Goal: Task Accomplishment & Management: Manage account settings

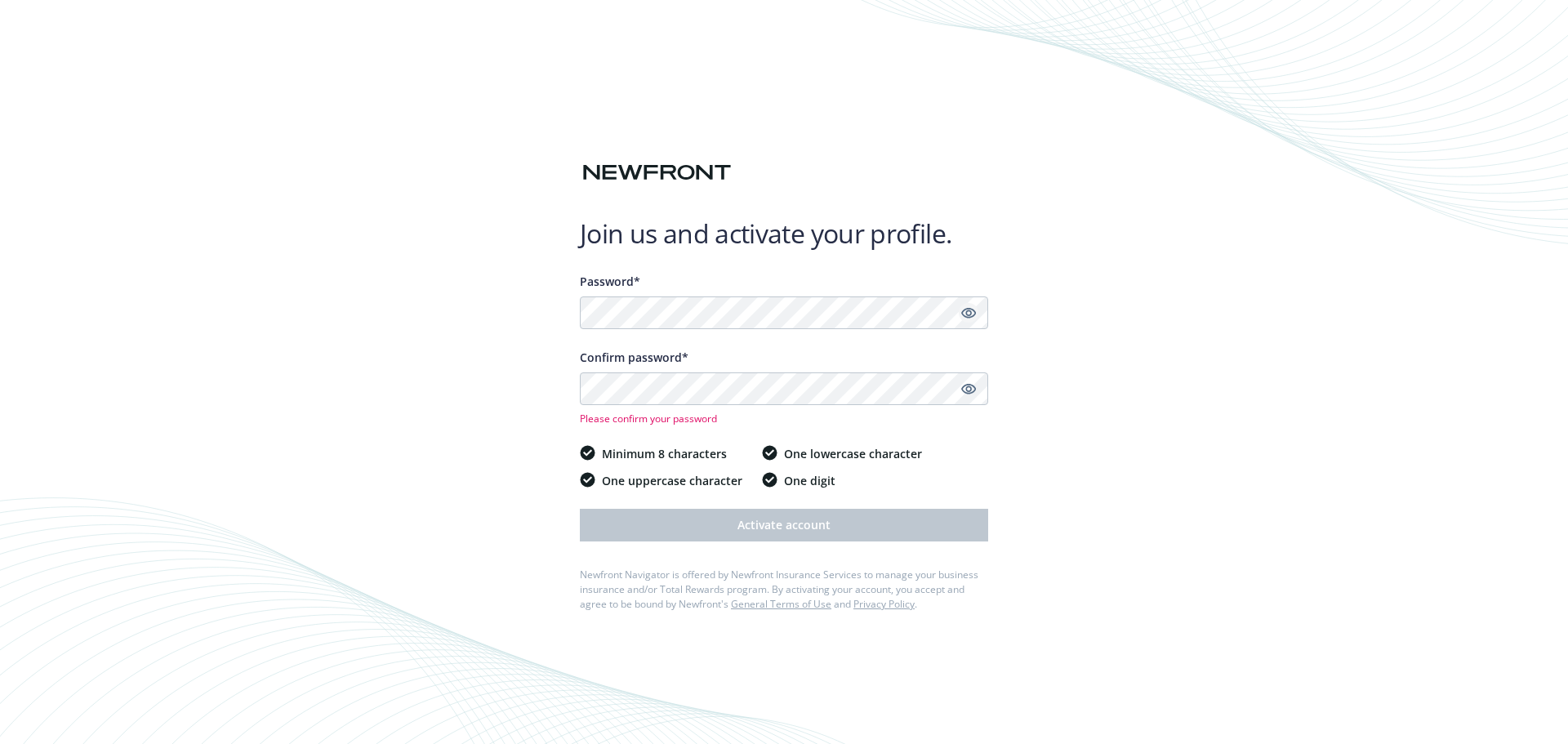
click at [963, 316] on icon "Show password" at bounding box center [969, 313] width 15 height 10
click at [963, 316] on icon "Hide password" at bounding box center [969, 313] width 15 height 10
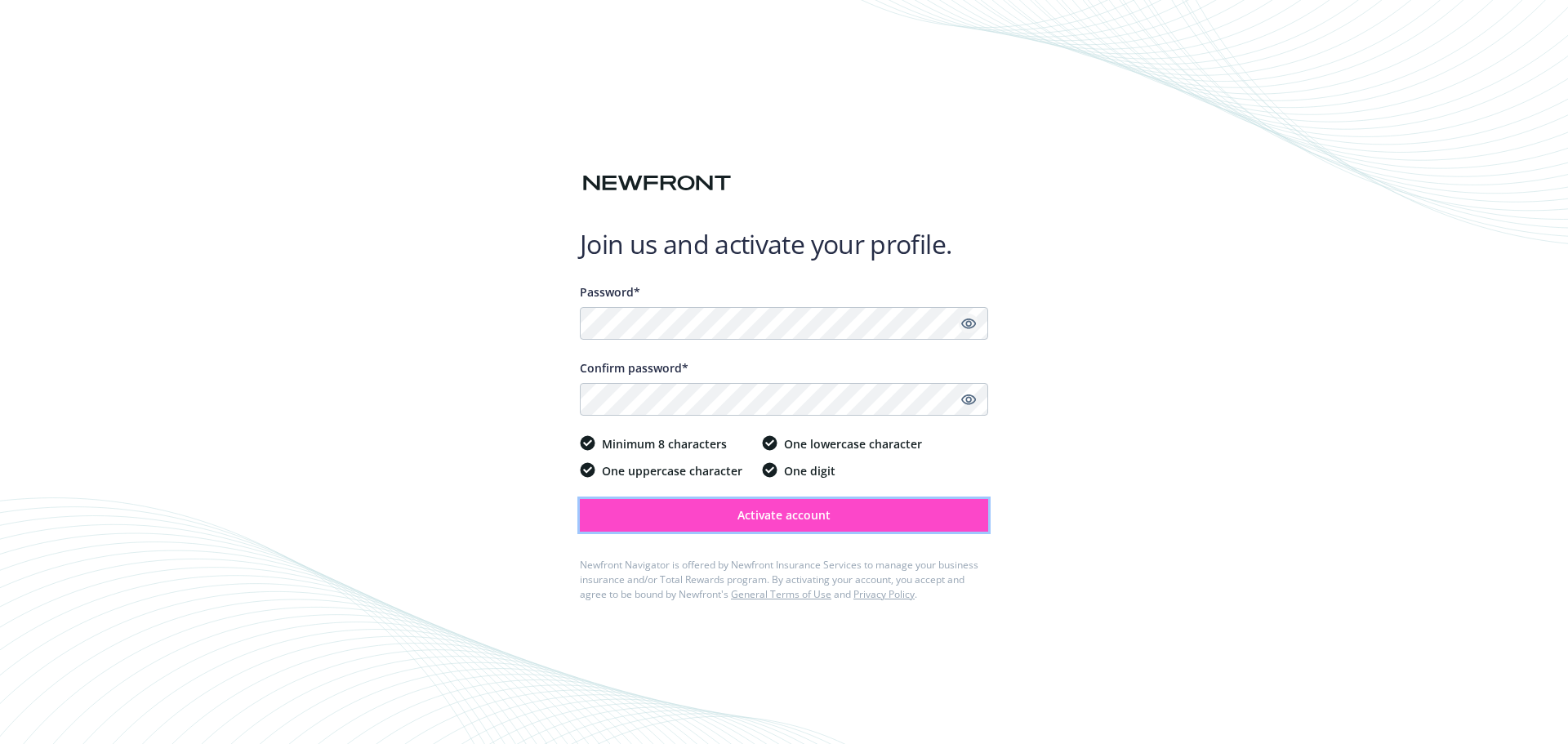
click at [768, 510] on span "Activate account" at bounding box center [784, 515] width 93 height 16
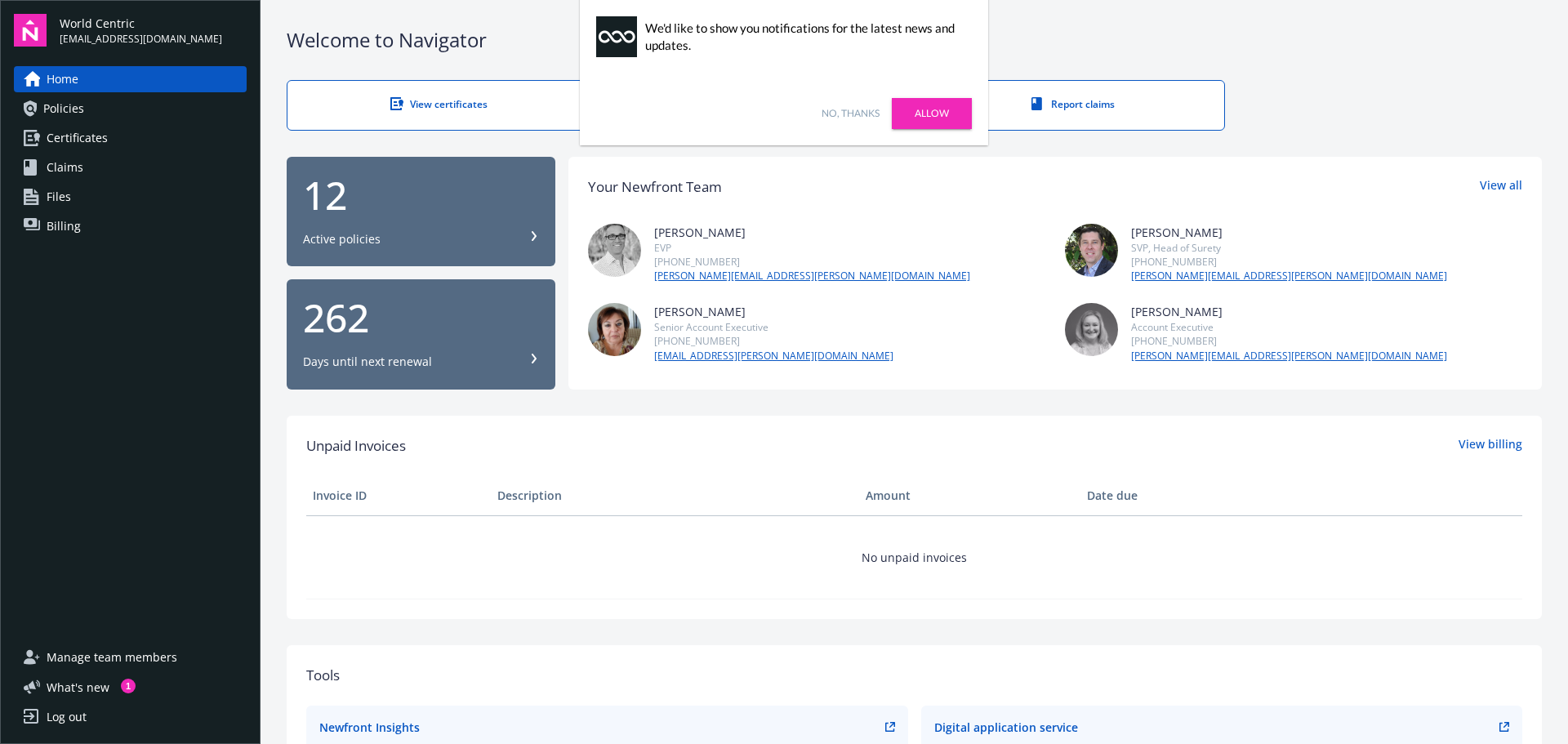
click at [839, 115] on link "No, thanks" at bounding box center [850, 114] width 58 height 15
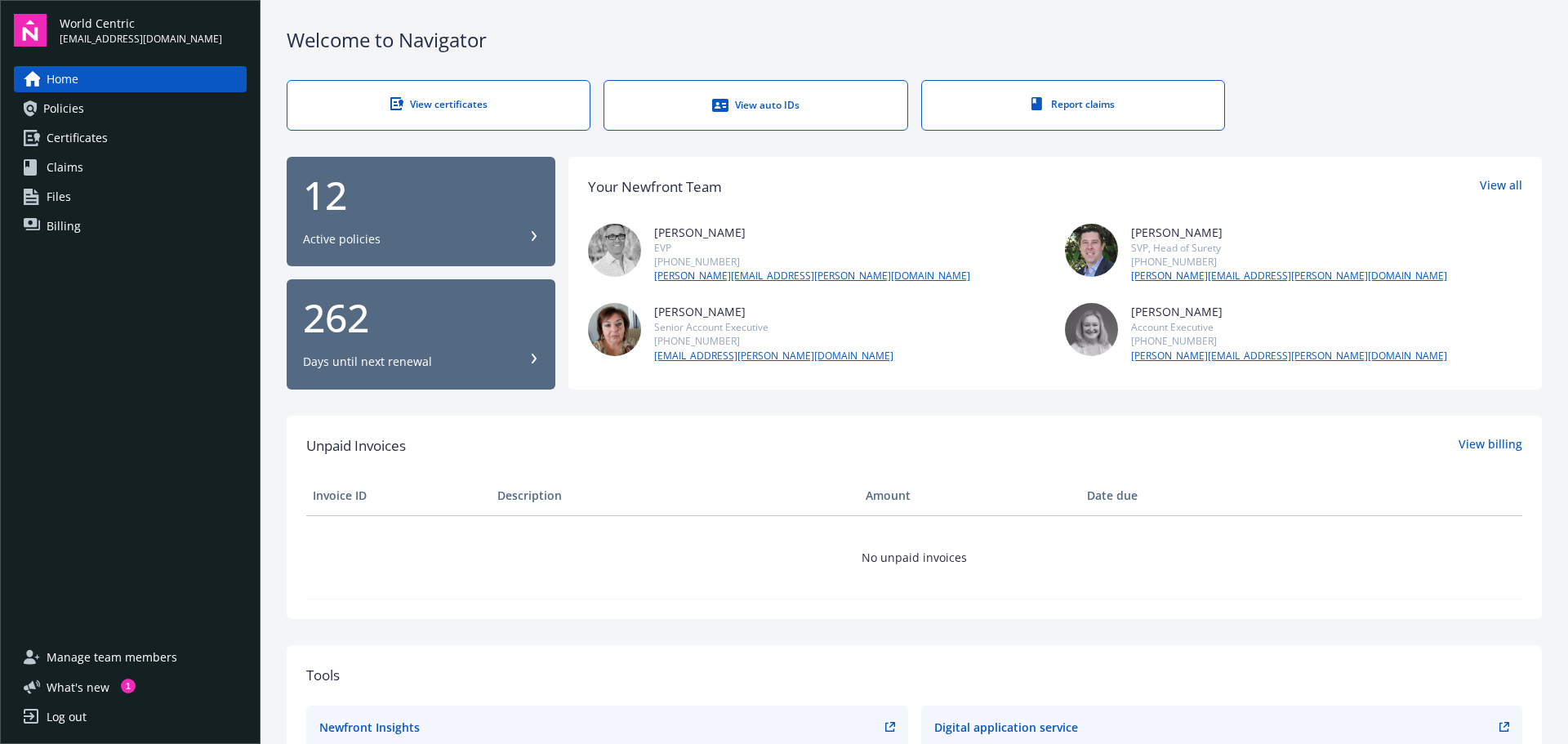
click at [438, 201] on div "12" at bounding box center [421, 196] width 237 height 39
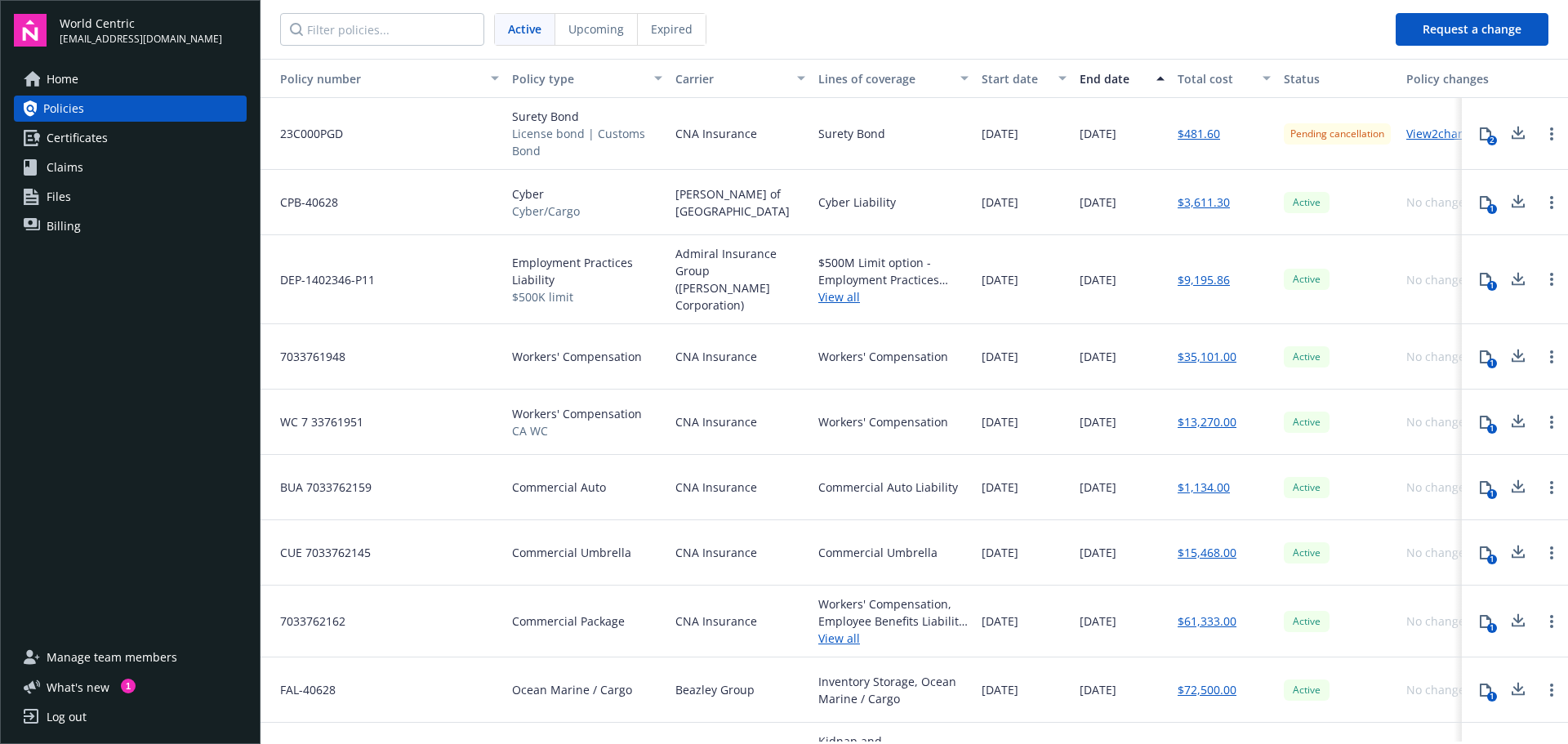
click at [123, 145] on link "Certificates" at bounding box center [130, 138] width 233 height 26
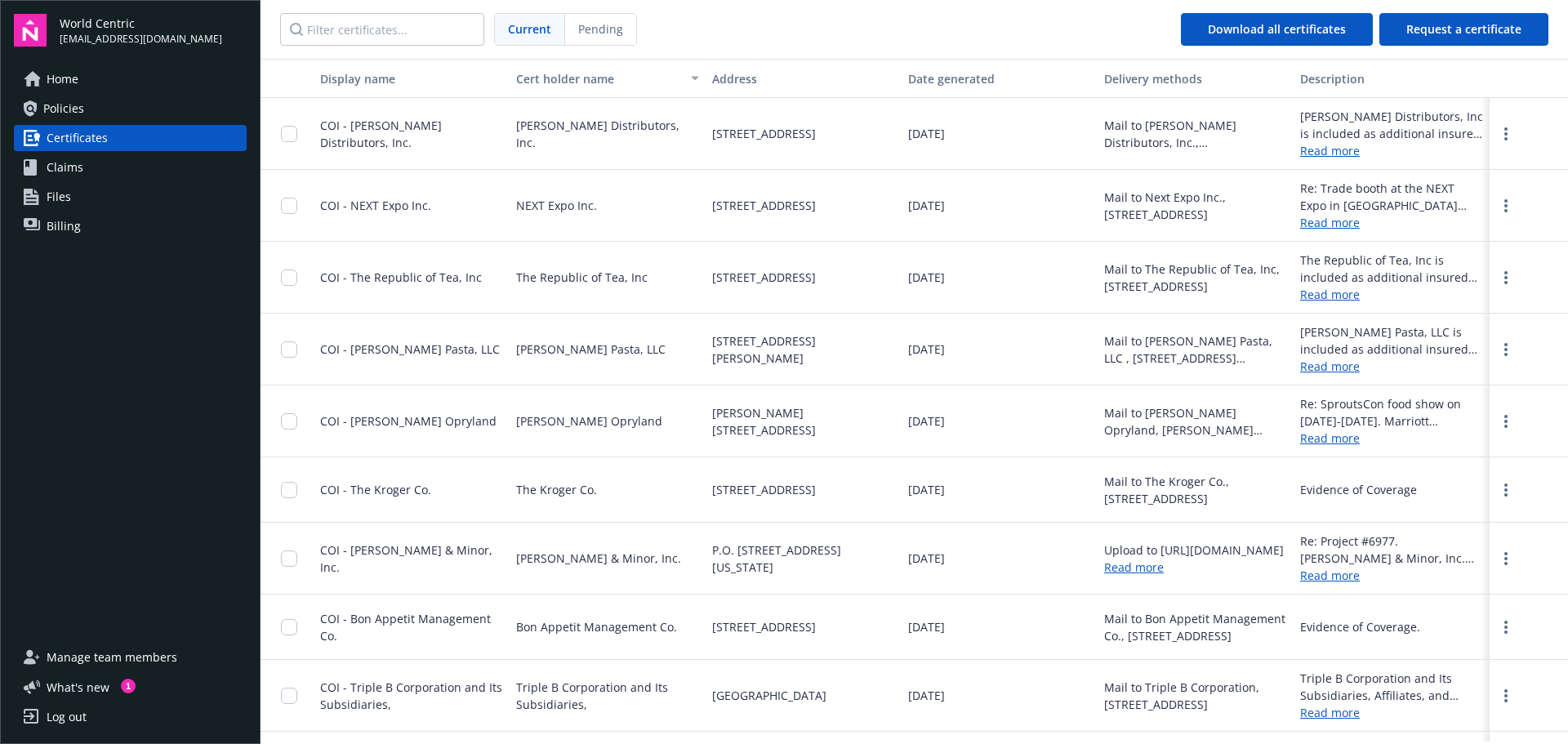
click at [112, 160] on link "Claims" at bounding box center [130, 168] width 233 height 26
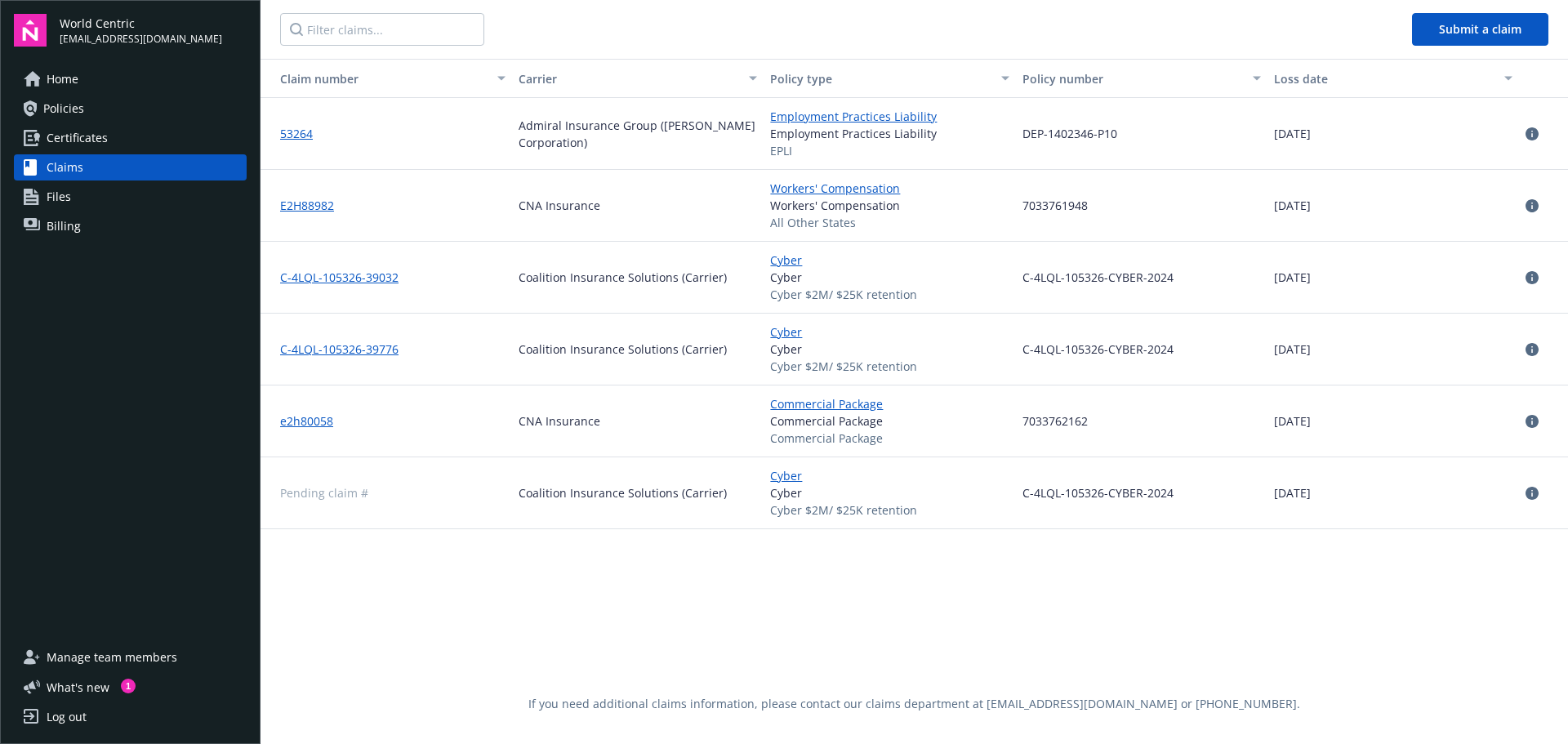
click at [110, 190] on link "Files" at bounding box center [130, 196] width 233 height 26
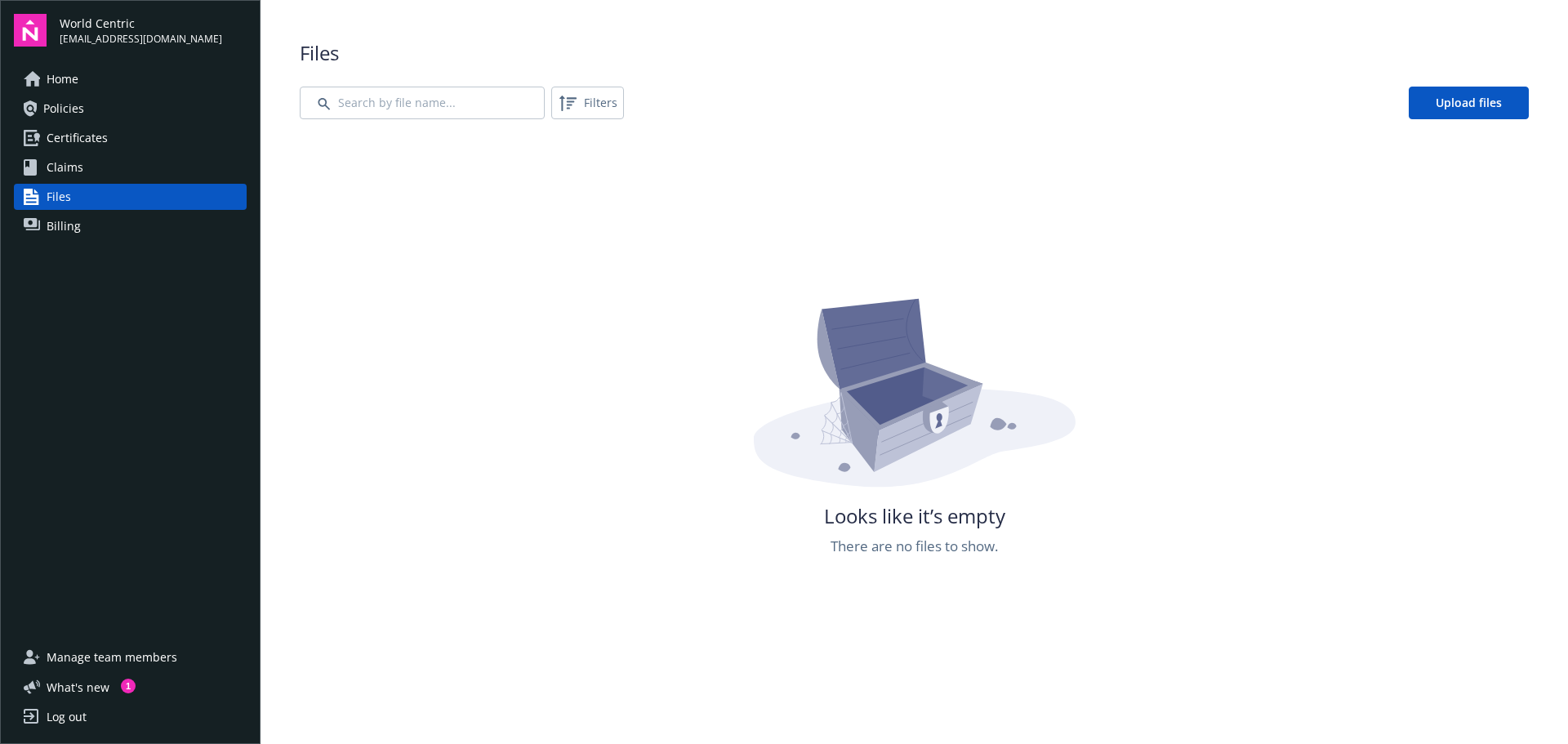
click at [98, 237] on link "Billing" at bounding box center [130, 226] width 233 height 26
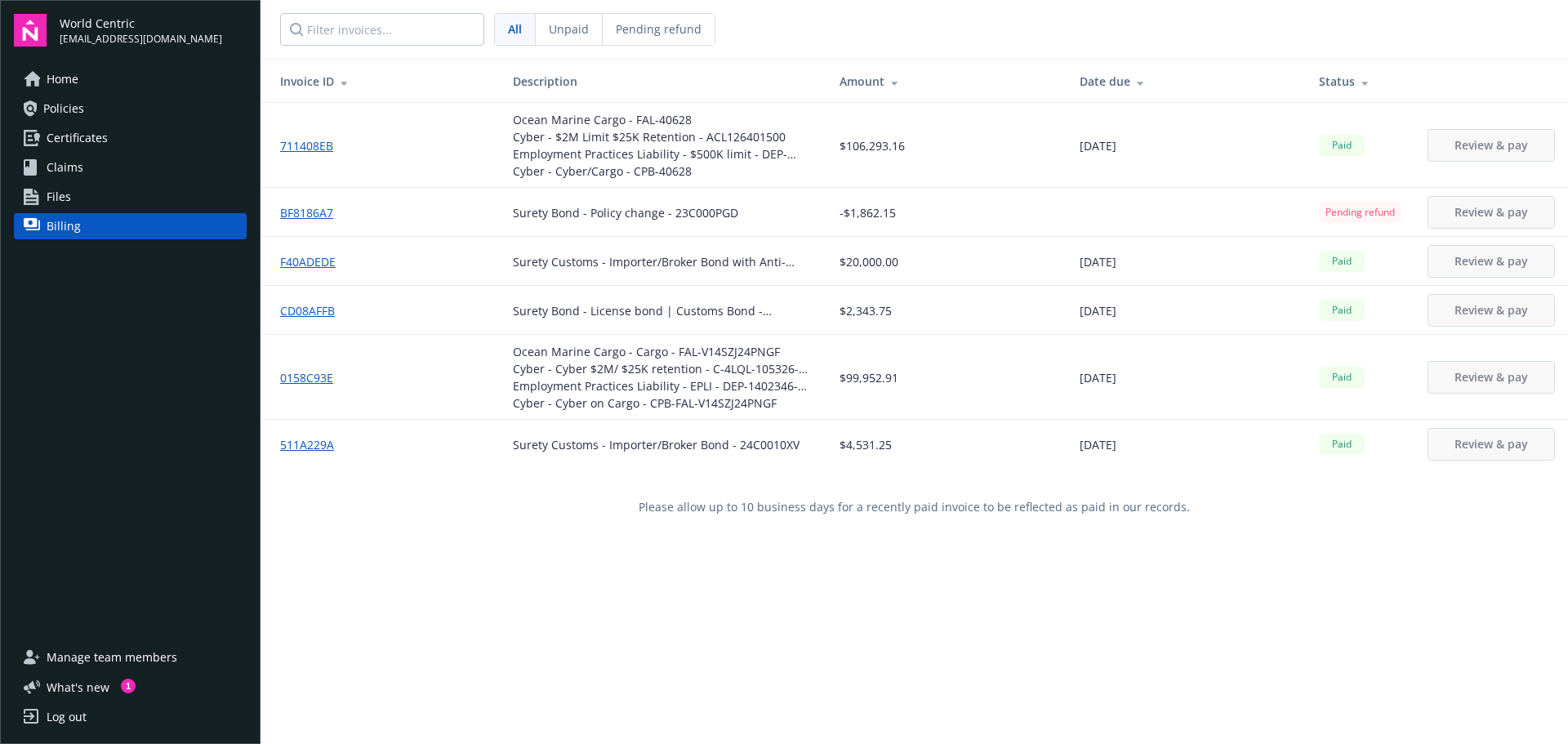
click at [141, 97] on link "Policies" at bounding box center [130, 109] width 233 height 26
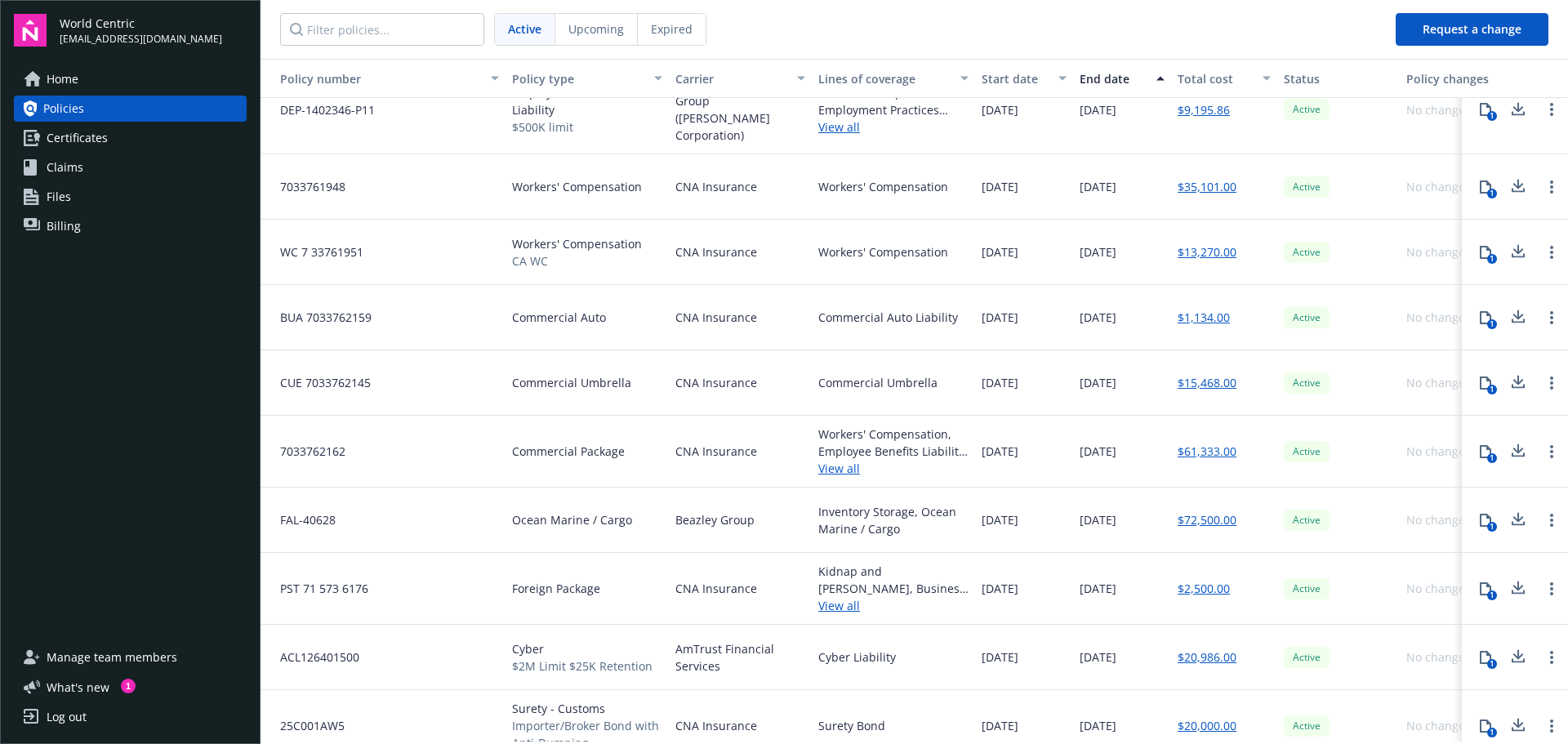
scroll to position [244, 0]
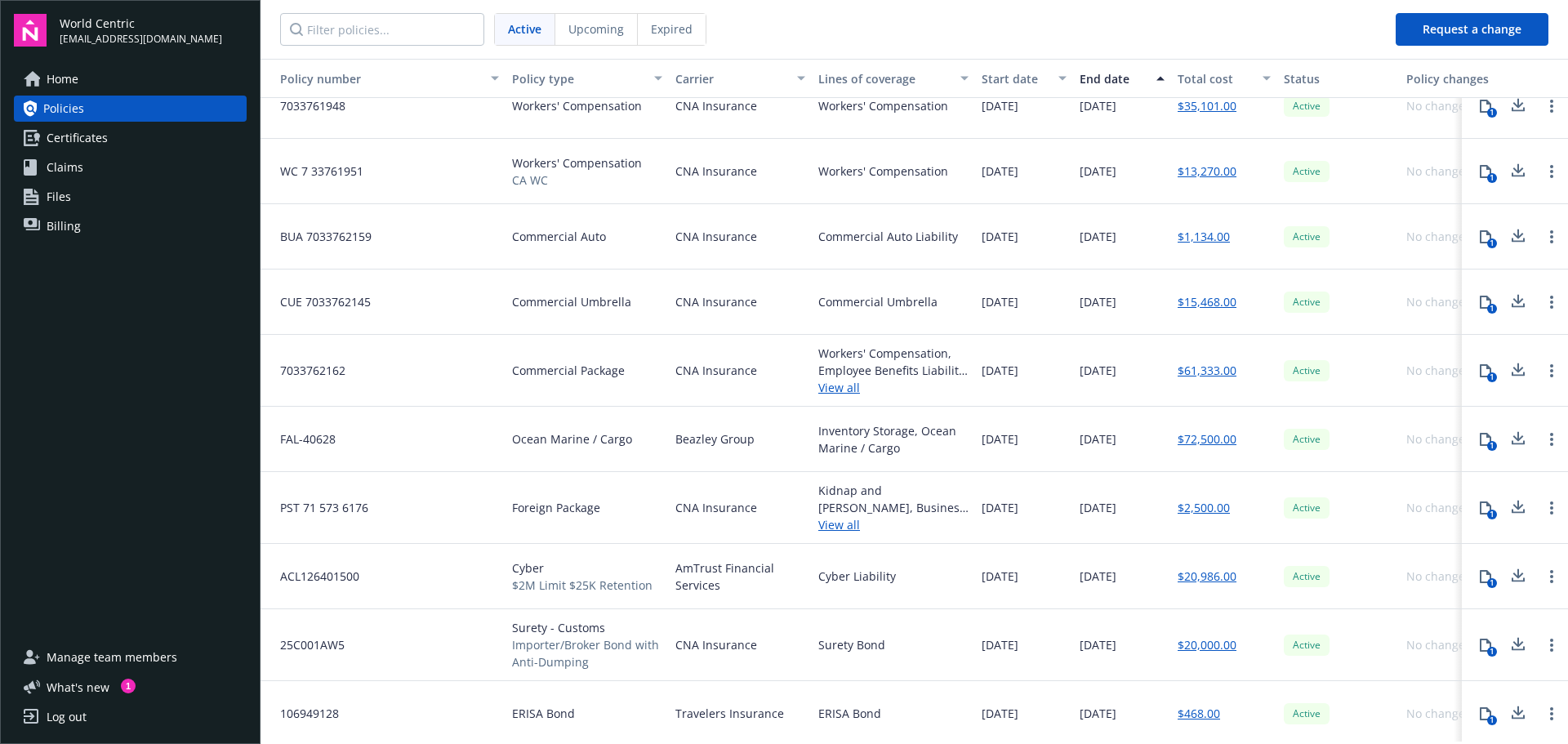
click at [111, 138] on link "Certificates" at bounding box center [130, 138] width 233 height 26
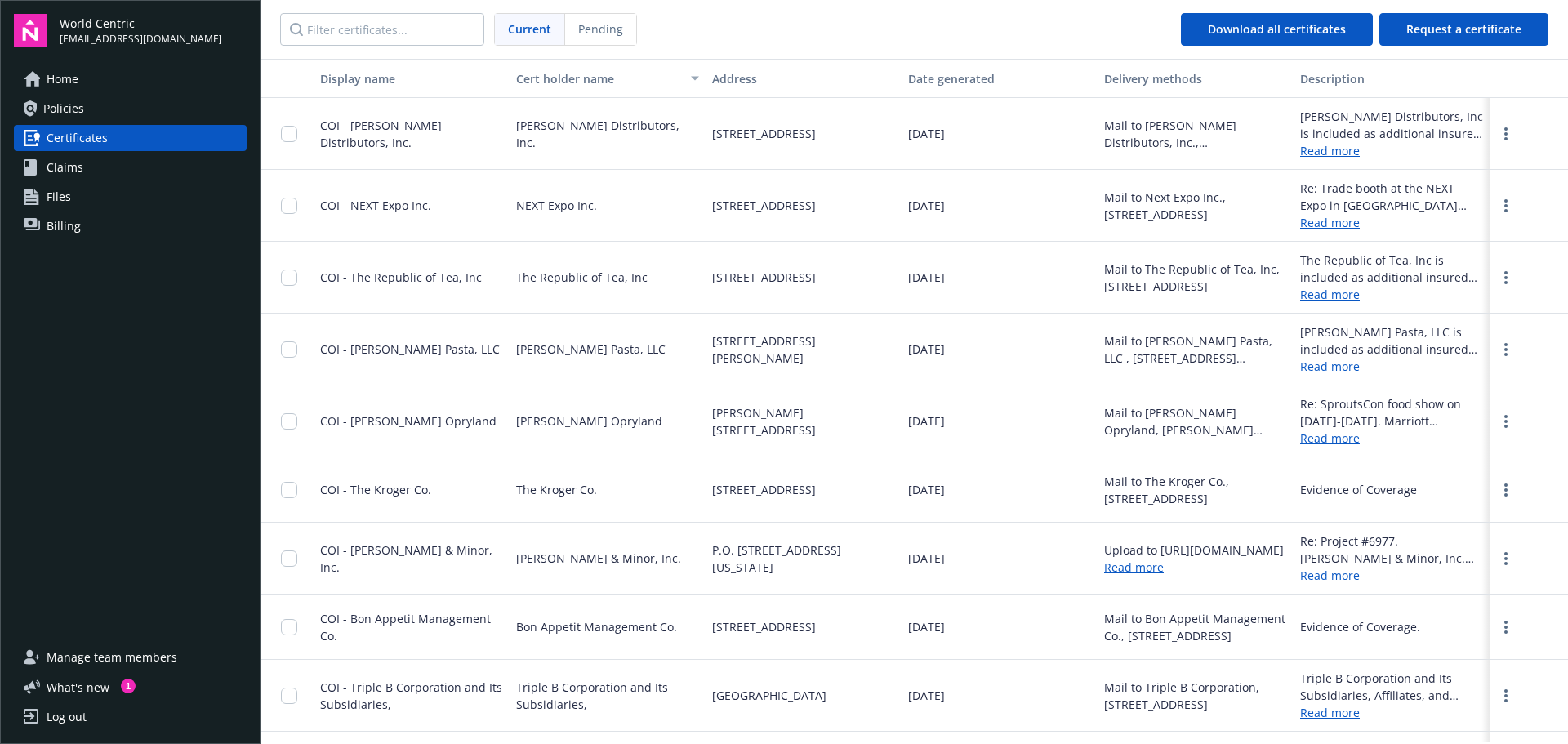
click at [50, 163] on span "Claims" at bounding box center [64, 168] width 36 height 26
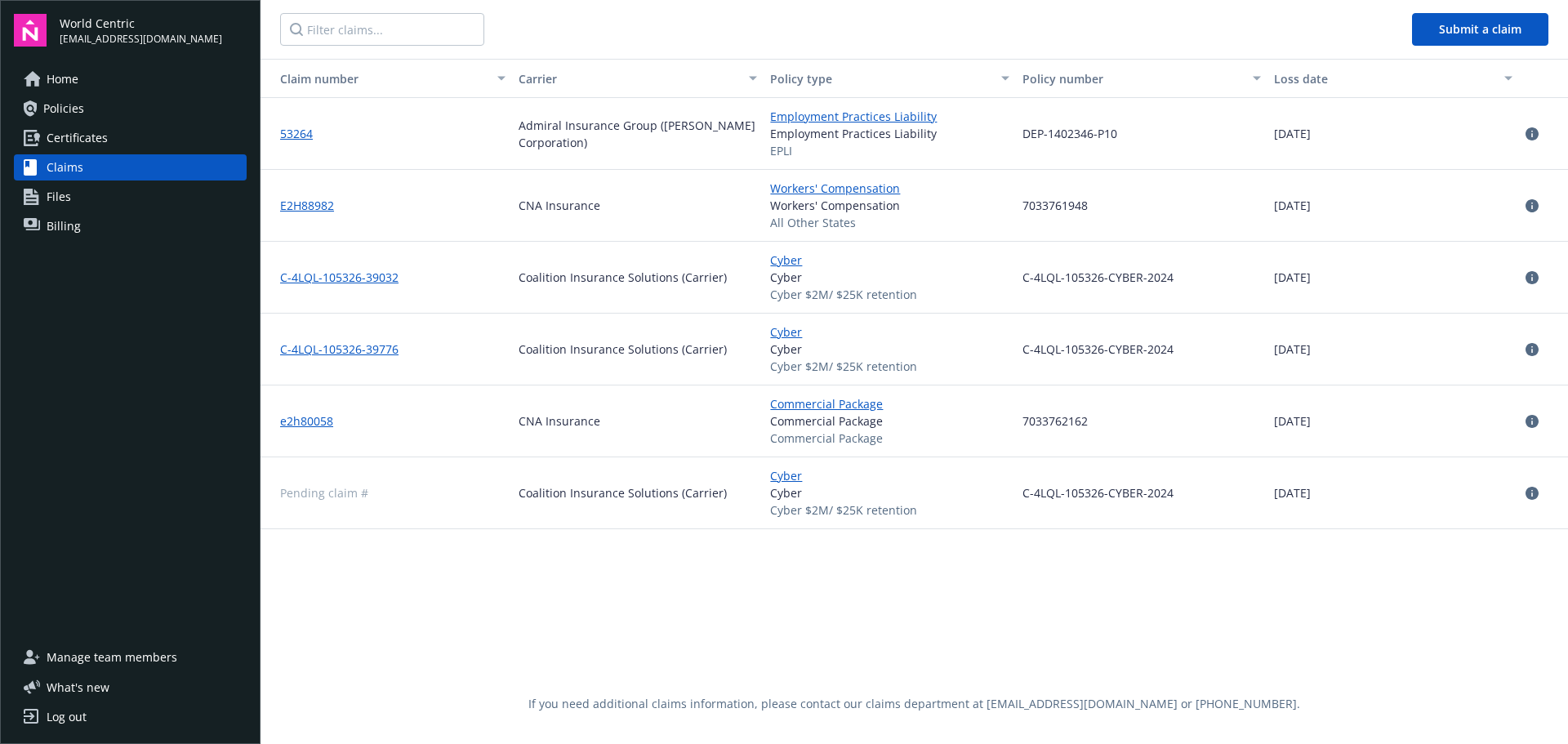
click at [55, 113] on span "Policies" at bounding box center [63, 109] width 41 height 26
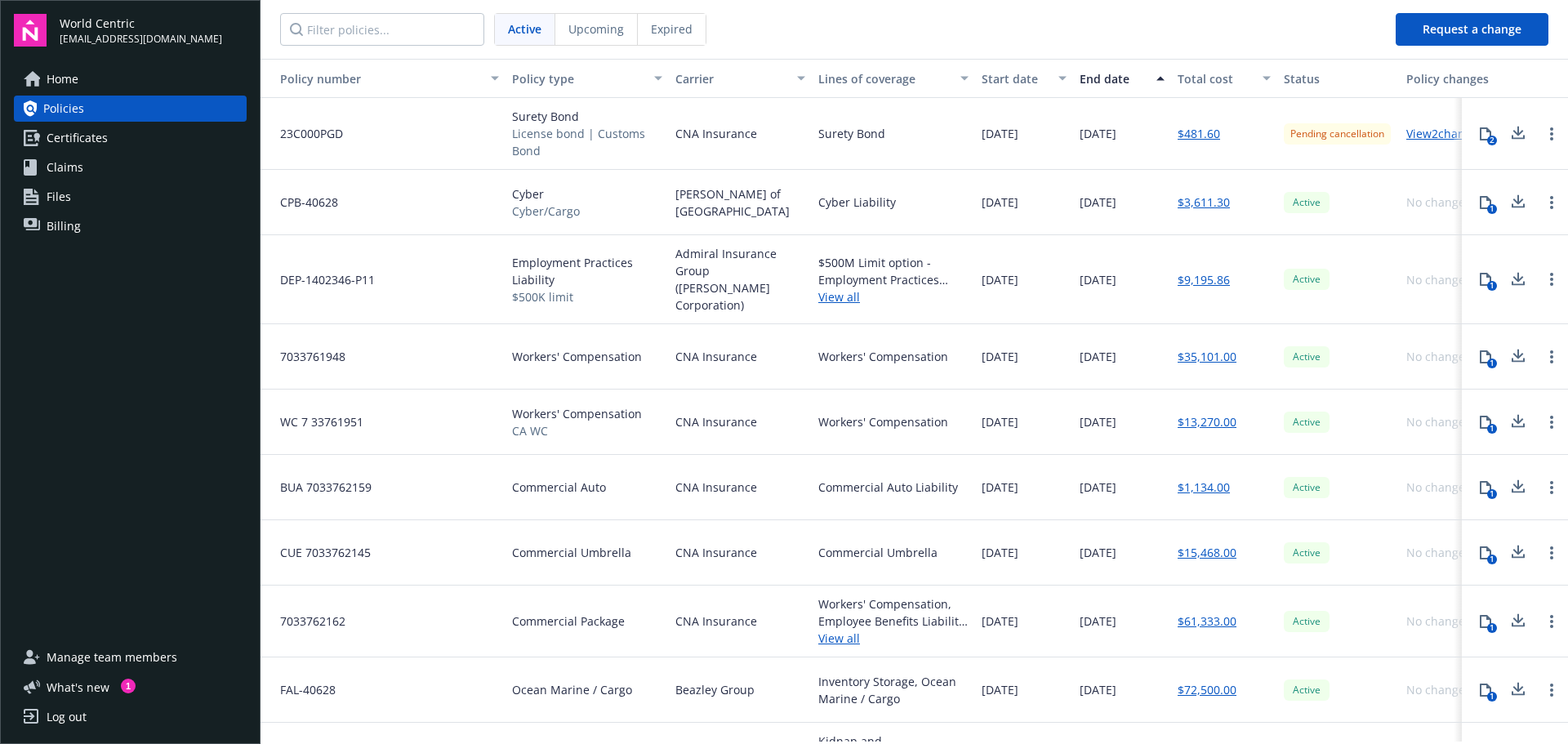
click at [94, 223] on link "Billing" at bounding box center [130, 226] width 233 height 26
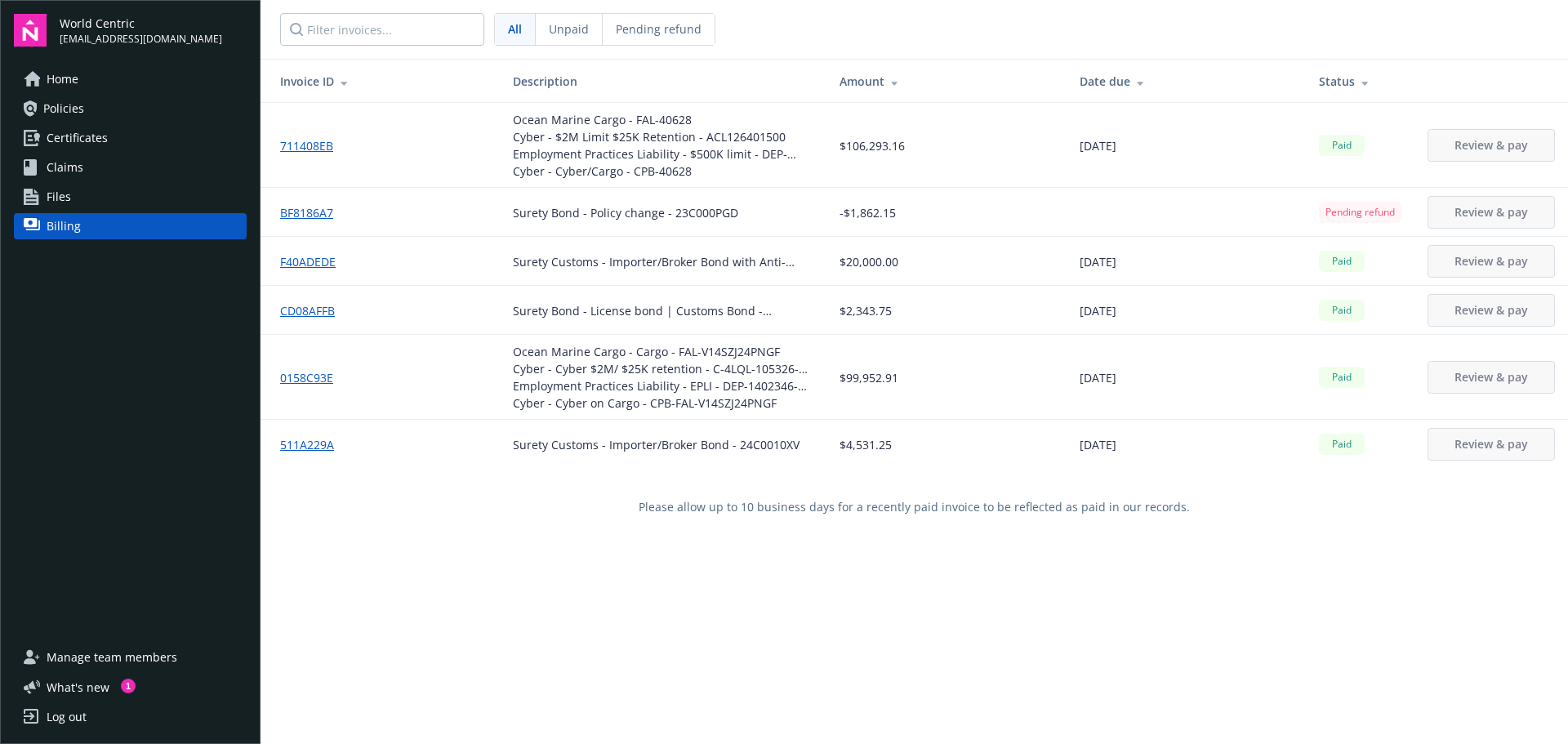
click at [318, 216] on link "BF8186A7" at bounding box center [313, 212] width 66 height 17
click at [141, 200] on link "Files" at bounding box center [130, 196] width 233 height 26
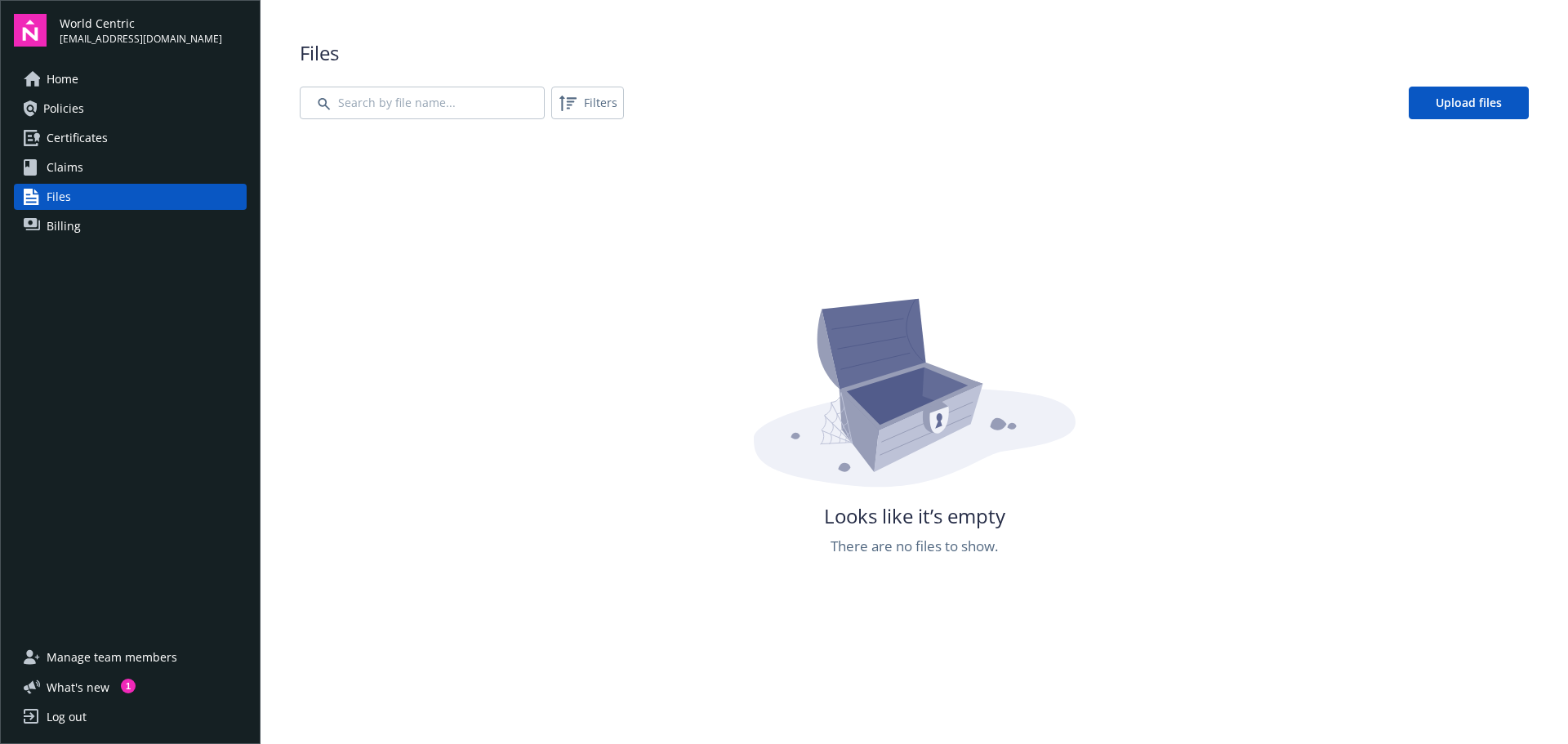
click at [159, 115] on link "Policies" at bounding box center [130, 109] width 233 height 26
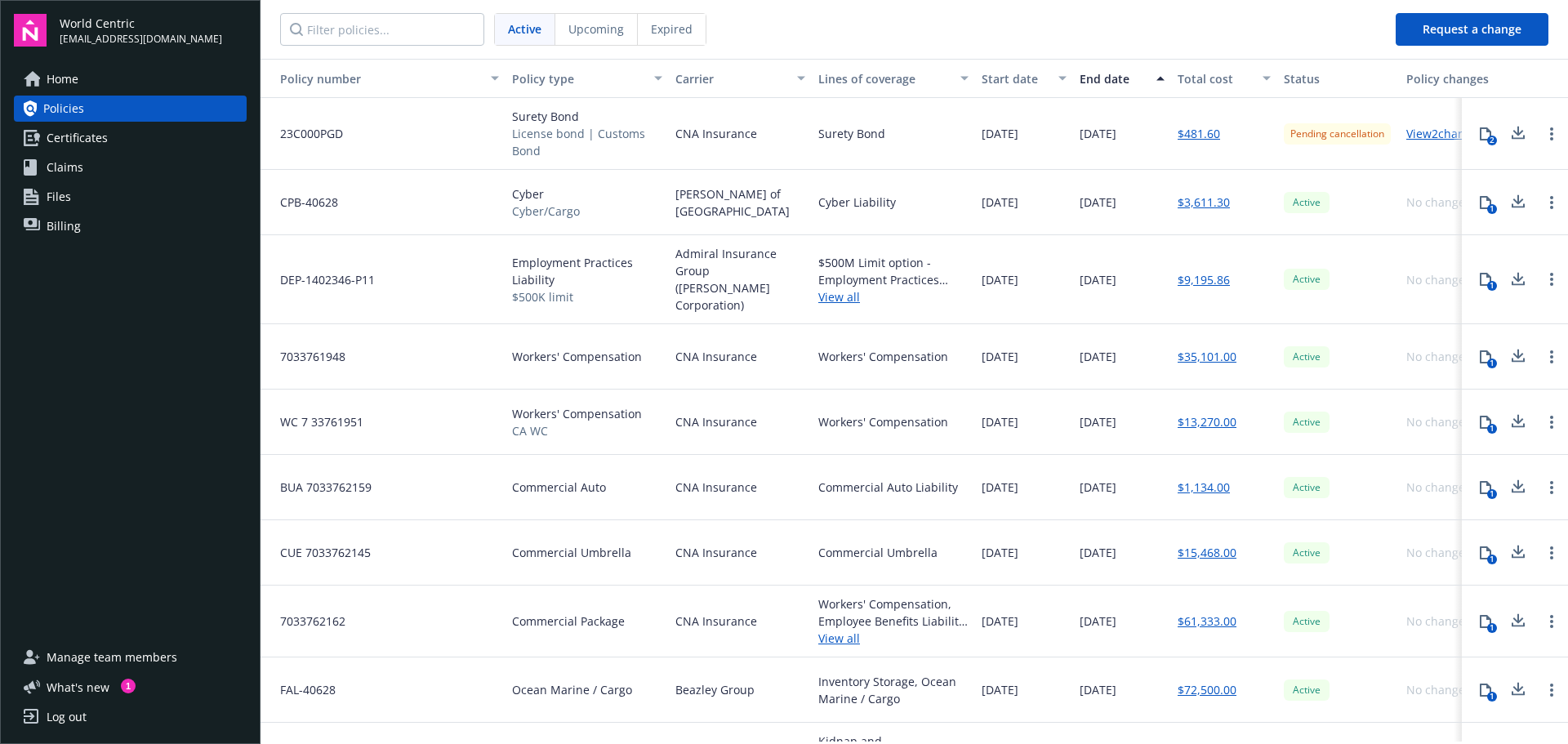
click at [1417, 135] on link "View 2 changes" at bounding box center [1445, 133] width 77 height 16
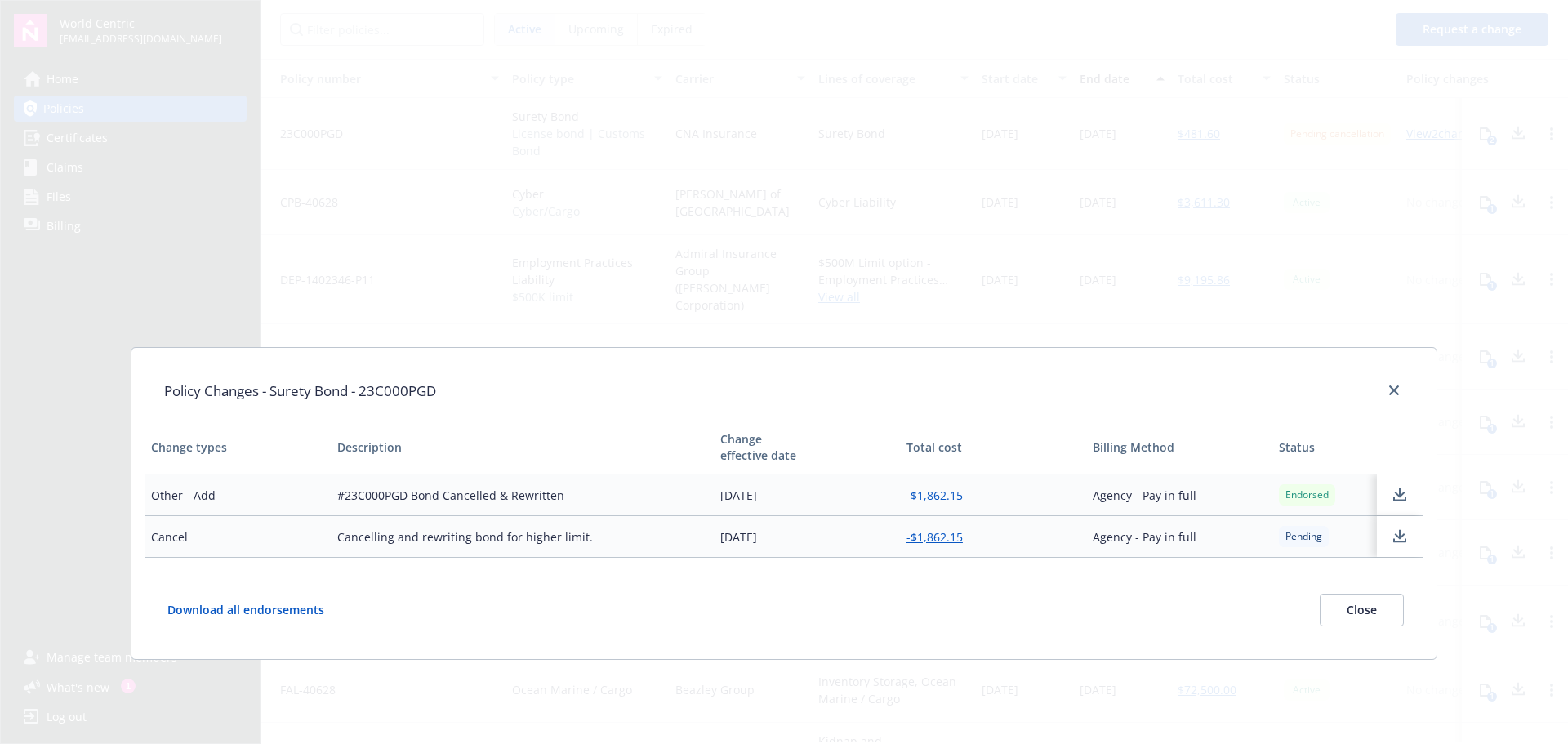
click at [1372, 616] on button "Close" at bounding box center [1362, 610] width 84 height 33
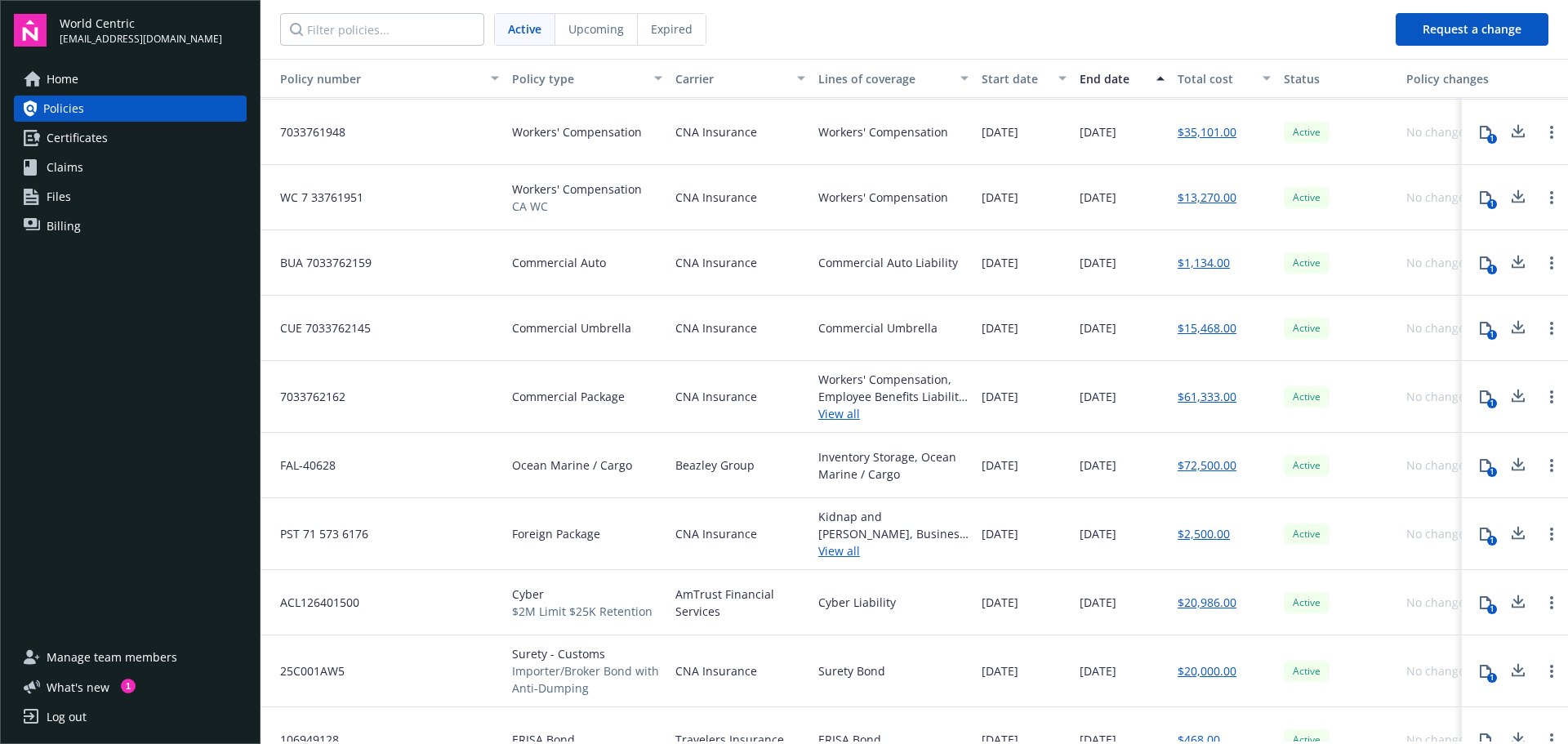
scroll to position [244, 0]
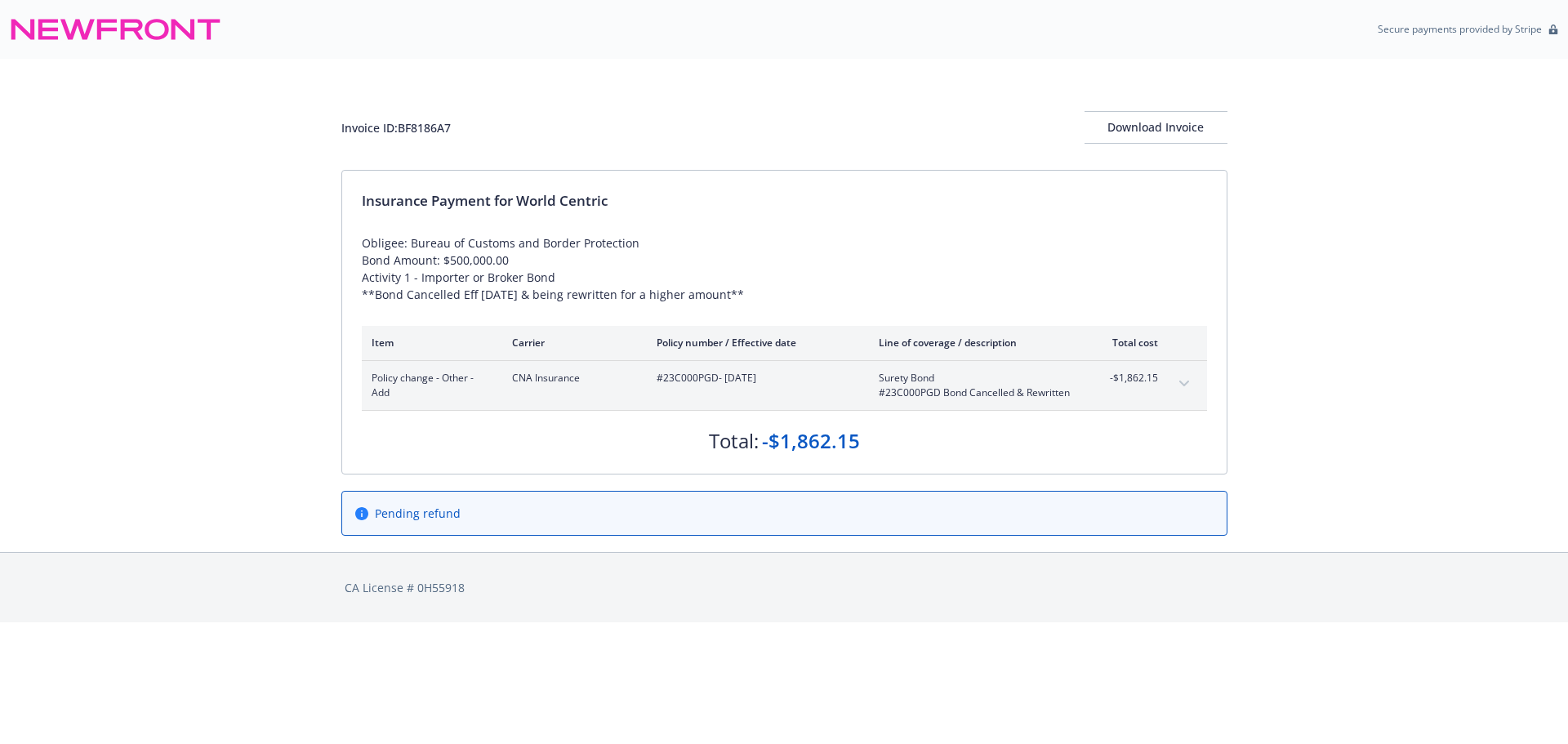
click at [132, 159] on div "Invoice ID: BF8186A7 Download Invoice Insurance Payment for World Centric Oblig…" at bounding box center [784, 305] width 1568 height 494
